Goal: Information Seeking & Learning: Learn about a topic

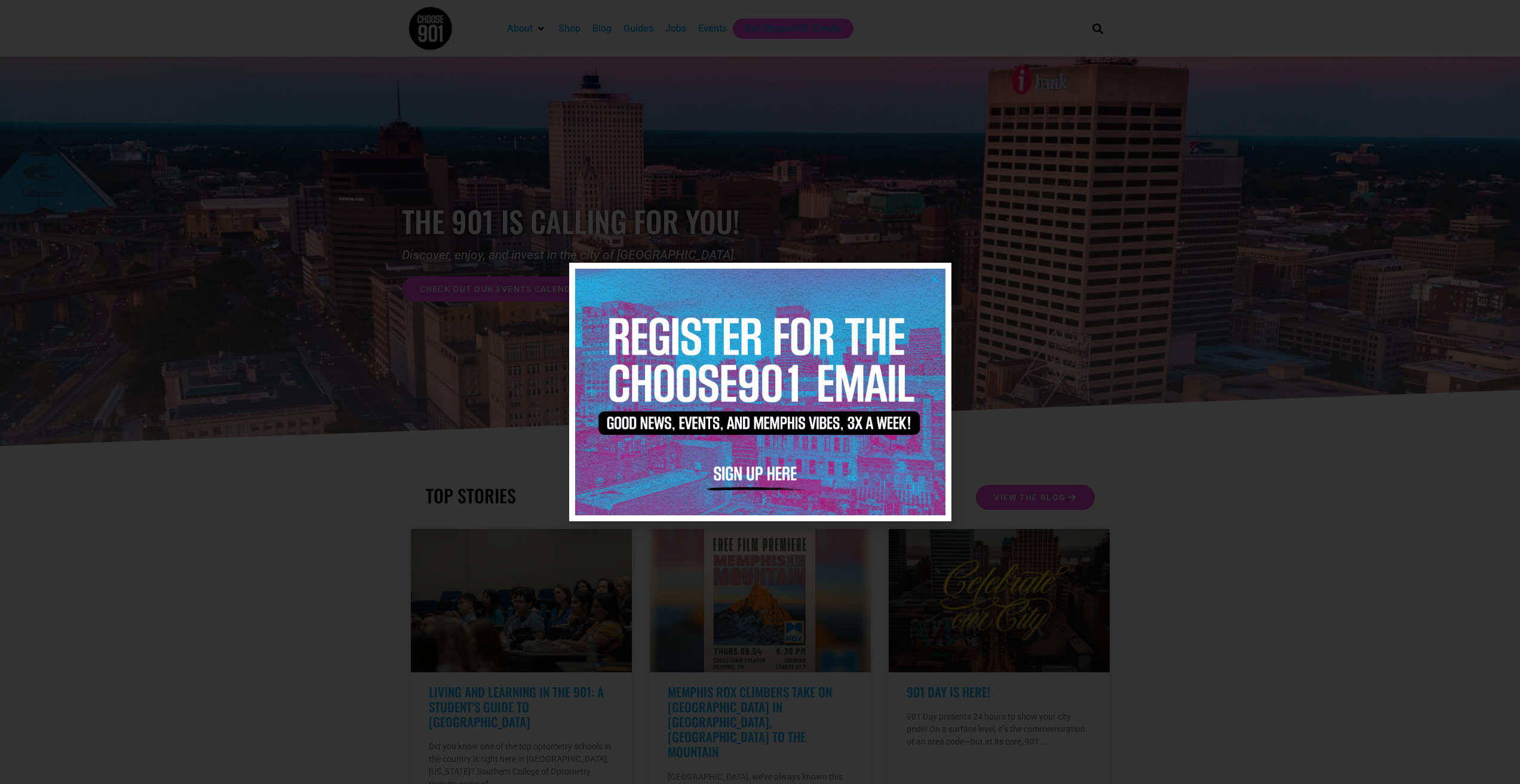
click at [936, 280] on icon "Close" at bounding box center [935, 279] width 9 height 9
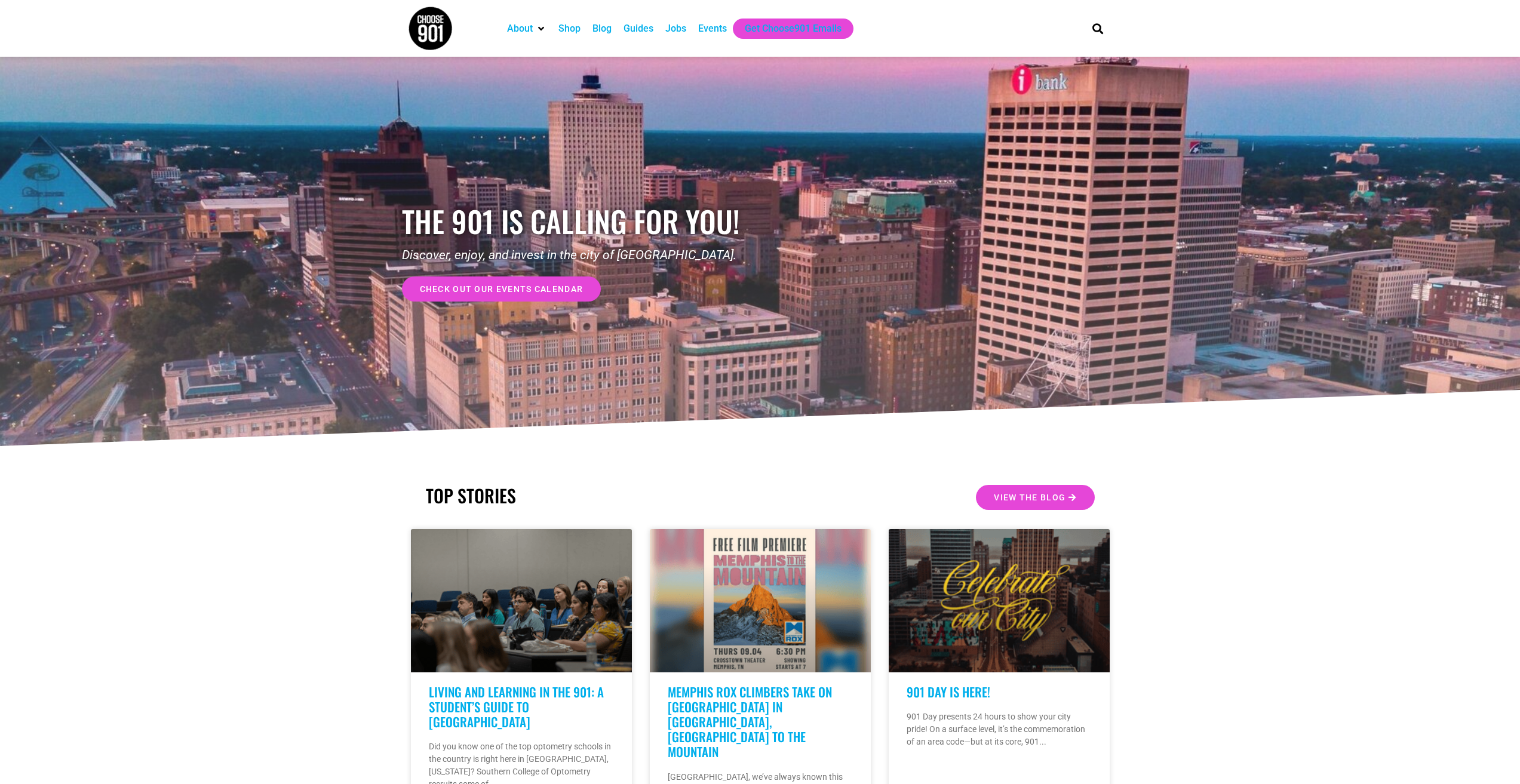
click at [684, 31] on div "Jobs" at bounding box center [675, 28] width 21 height 15
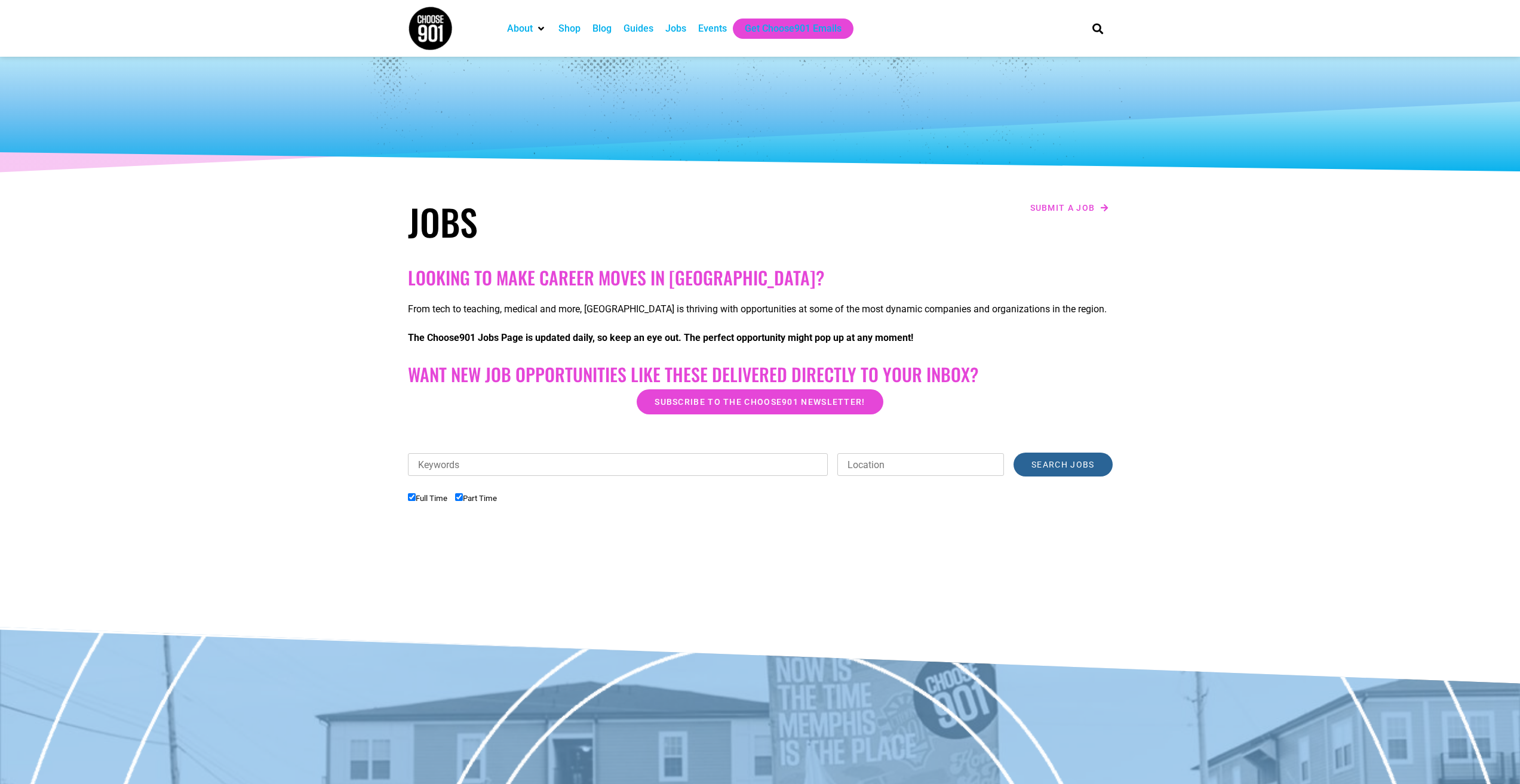
click at [1072, 465] on input "Search Jobs" at bounding box center [1063, 465] width 99 height 24
click at [678, 34] on div "Jobs" at bounding box center [675, 28] width 21 height 15
click at [678, 27] on div "Jobs" at bounding box center [675, 28] width 21 height 15
click at [527, 29] on div "About" at bounding box center [520, 28] width 26 height 15
click at [677, 28] on div "Jobs" at bounding box center [675, 28] width 21 height 15
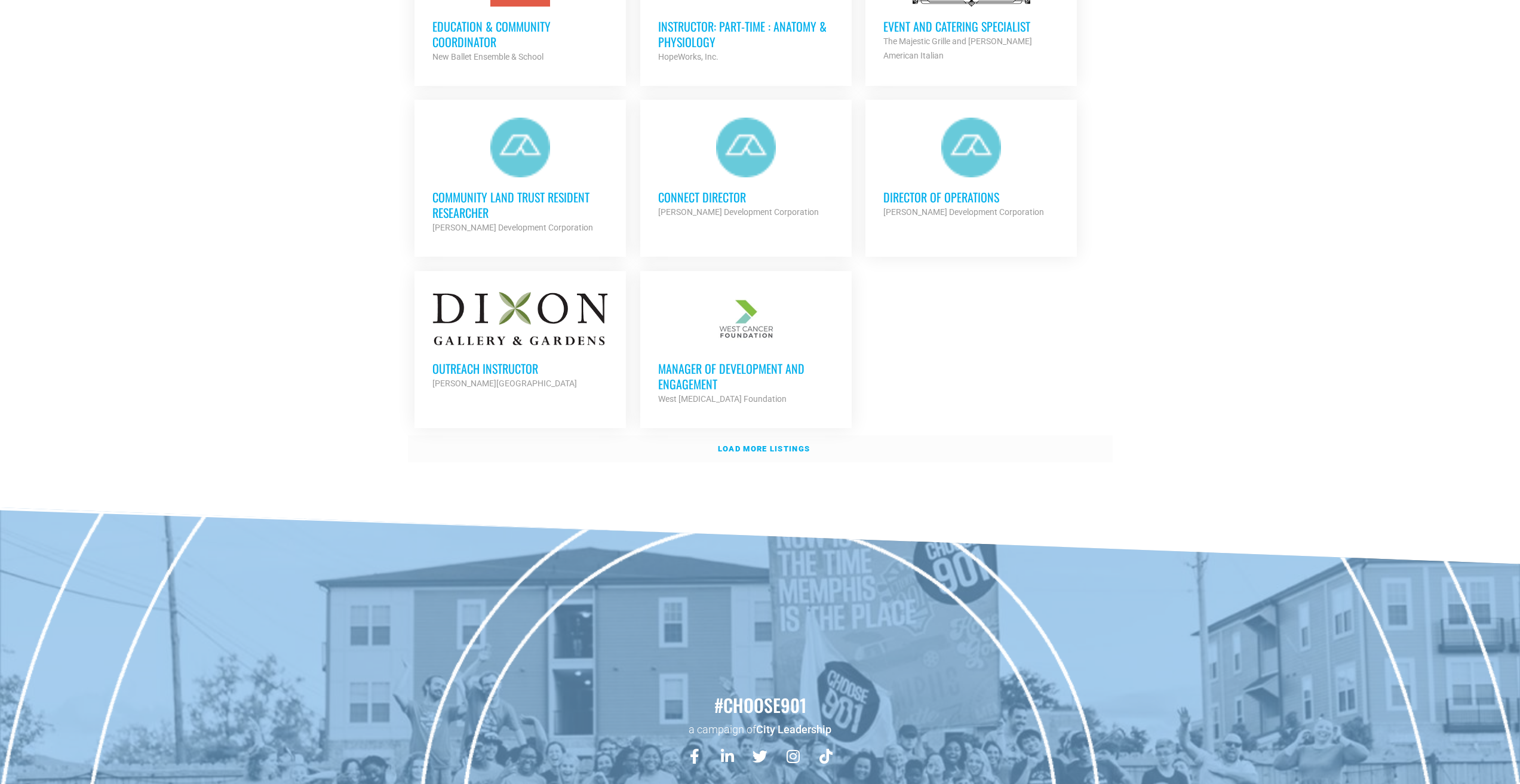
scroll to position [1312, 0]
click at [781, 444] on strong "Load more listings" at bounding box center [764, 448] width 92 height 9
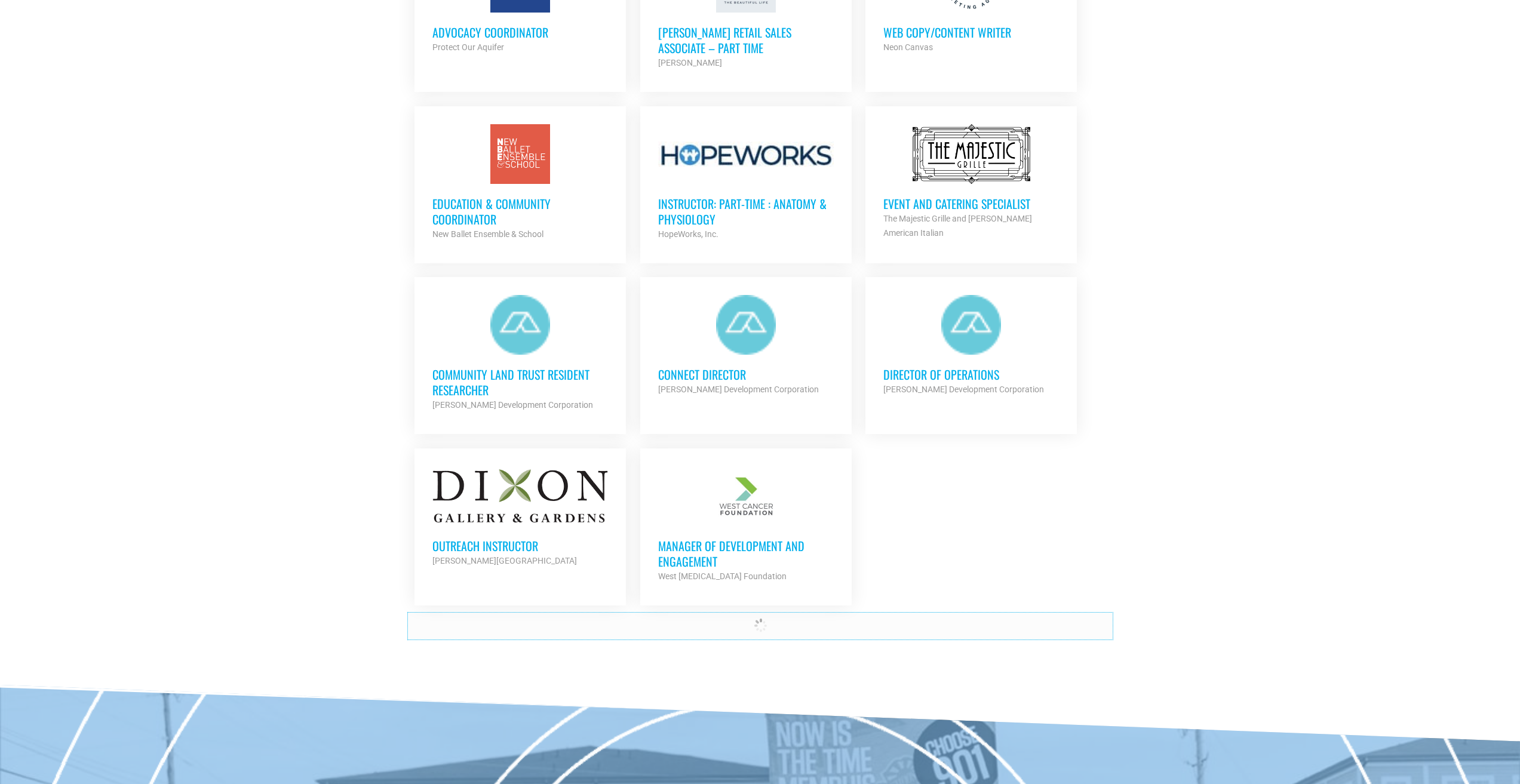
scroll to position [1133, 0]
click at [980, 322] on div at bounding box center [971, 325] width 175 height 60
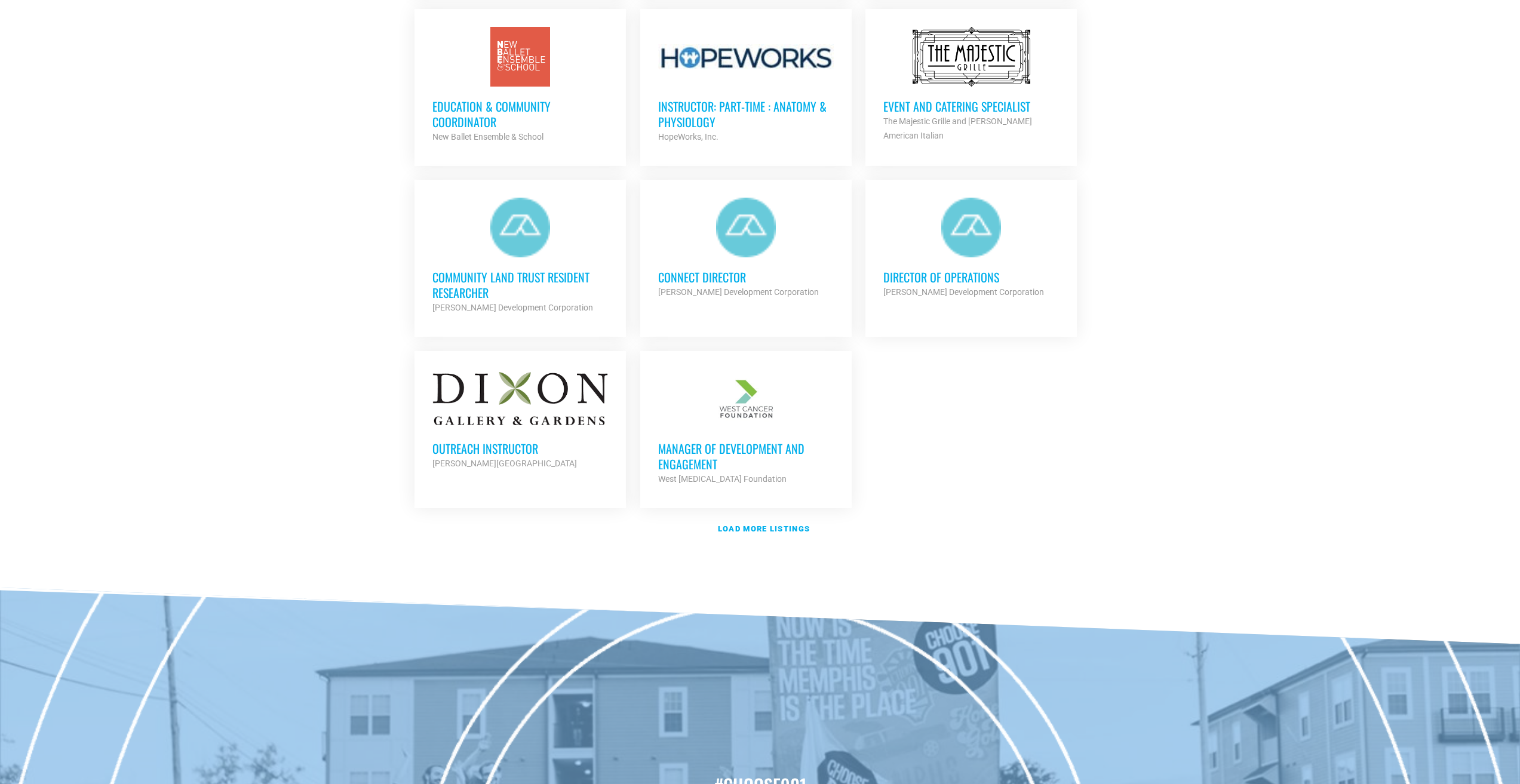
scroll to position [1232, 0]
click at [792, 517] on link "Load more listings" at bounding box center [760, 528] width 705 height 27
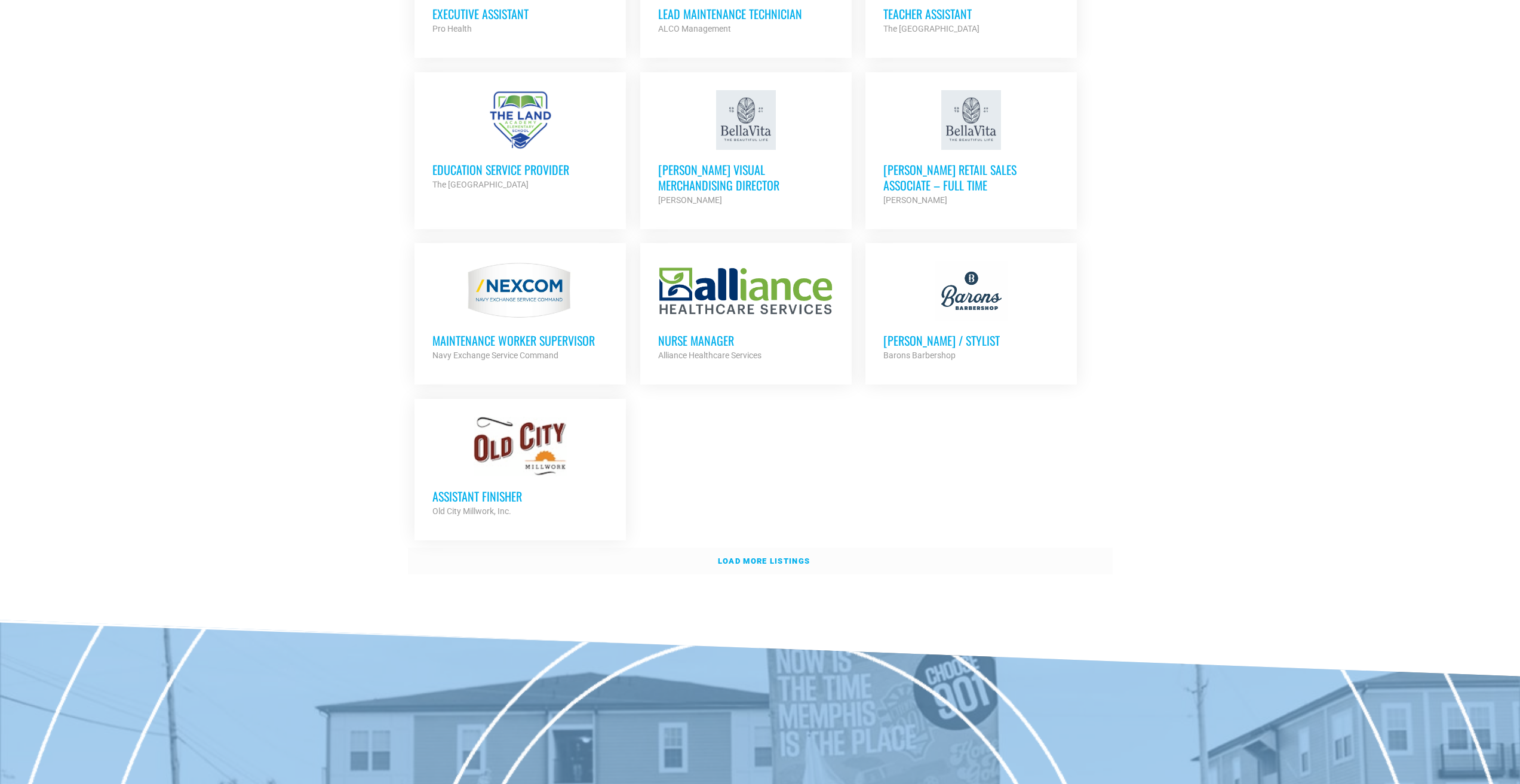
scroll to position [2381, 0]
click at [754, 547] on link "Load more listings" at bounding box center [760, 561] width 705 height 27
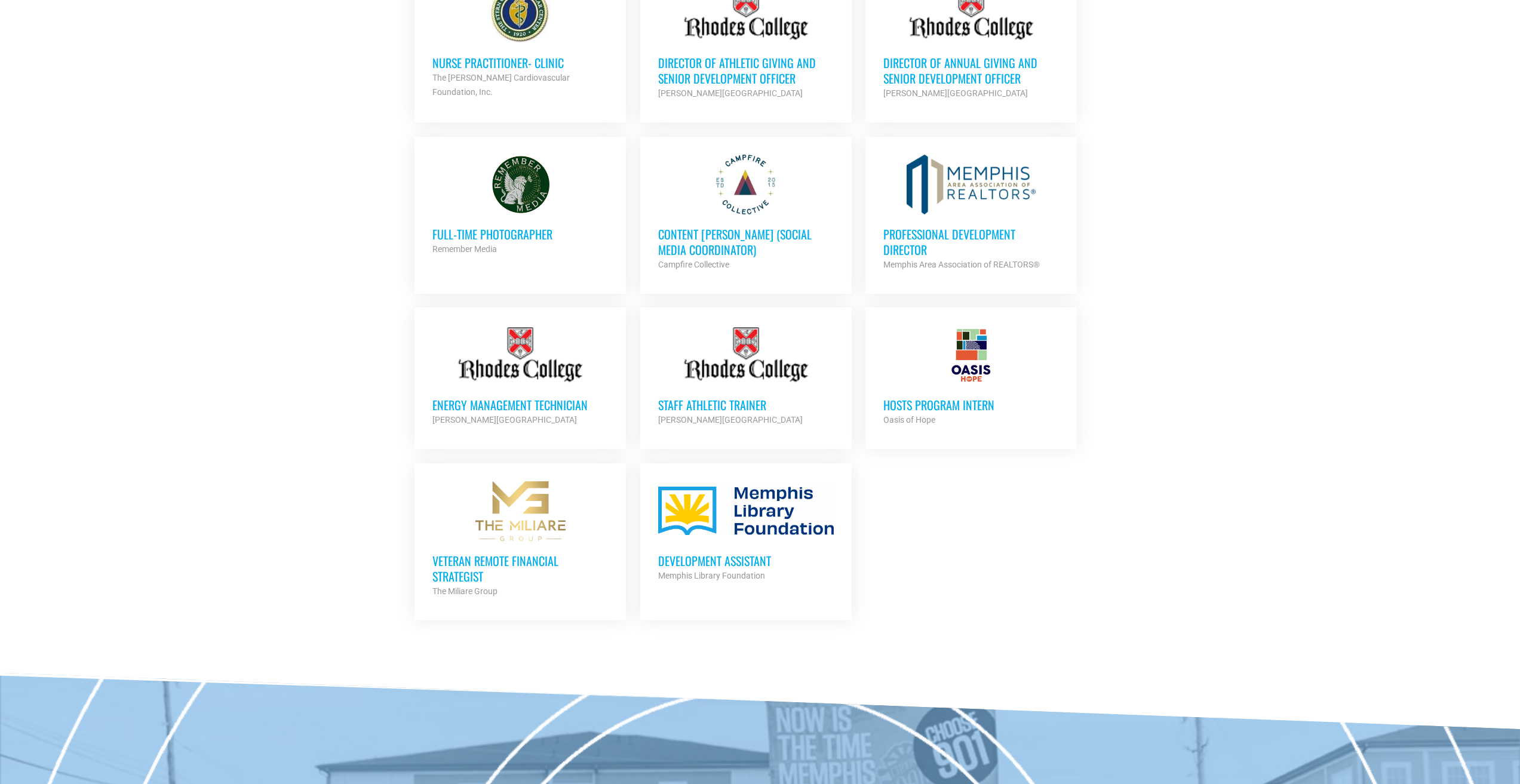
scroll to position [3157, 0]
